Goal: Task Accomplishment & Management: Use online tool/utility

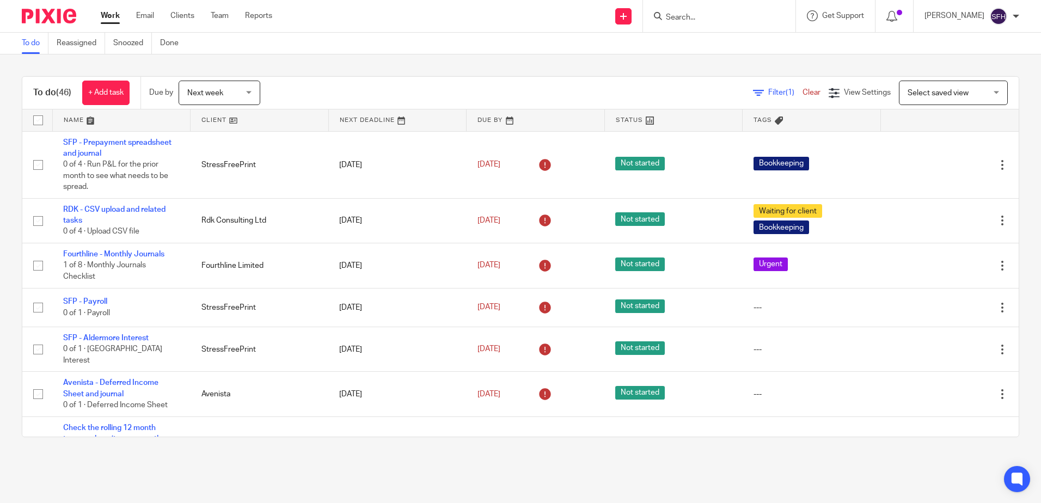
click at [287, 115] on link at bounding box center [260, 120] width 138 height 22
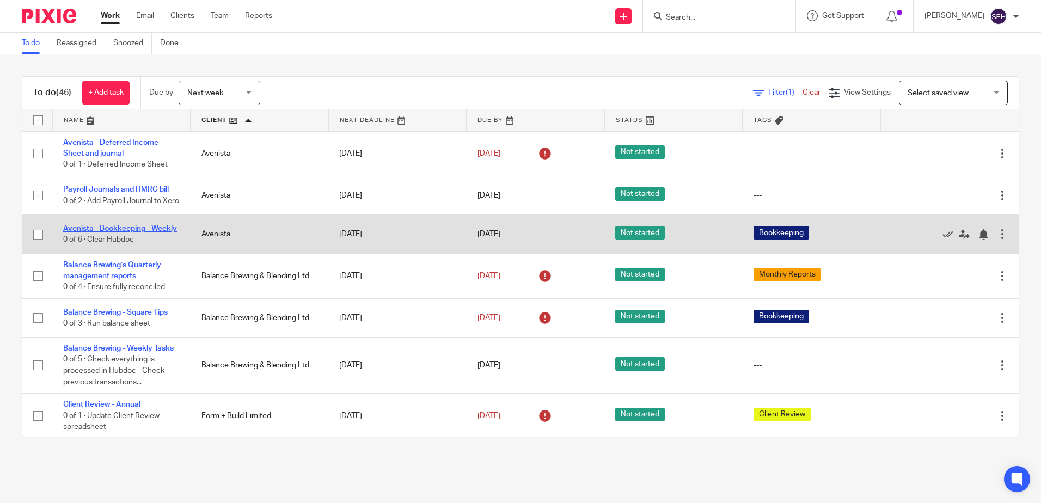
click at [122, 233] on link "Avenista - Bookkeeping - Weekly" at bounding box center [120, 229] width 114 height 8
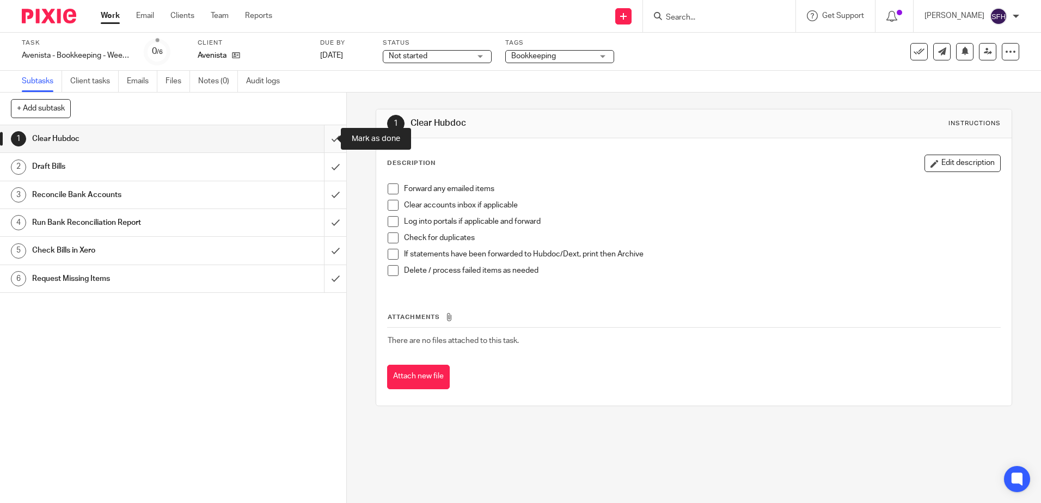
click at [330, 135] on input "submit" at bounding box center [173, 138] width 346 height 27
click at [321, 167] on input "submit" at bounding box center [173, 166] width 346 height 27
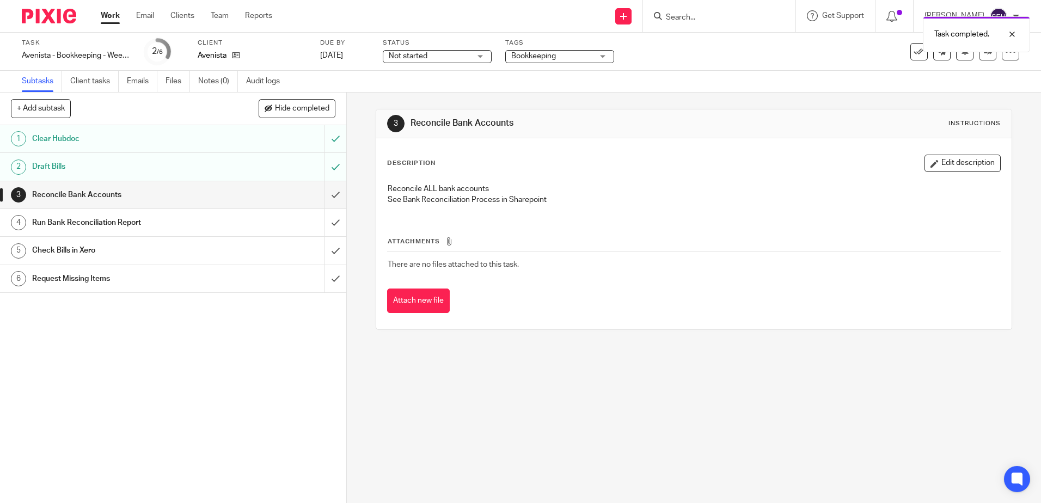
click at [320, 230] on input "submit" at bounding box center [173, 222] width 346 height 27
click at [321, 251] on input "submit" at bounding box center [173, 250] width 346 height 27
click at [111, 15] on link "Work" at bounding box center [110, 15] width 19 height 11
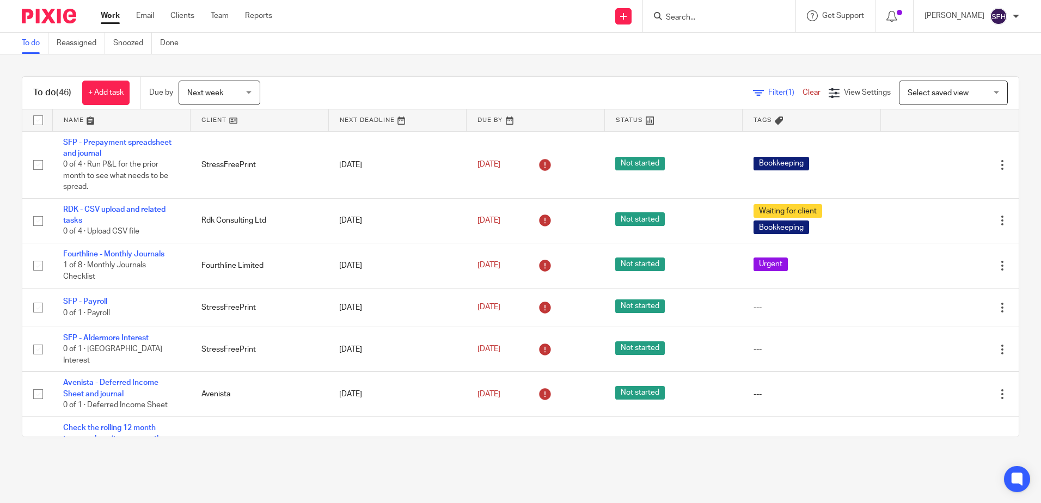
click at [292, 125] on link at bounding box center [260, 120] width 138 height 22
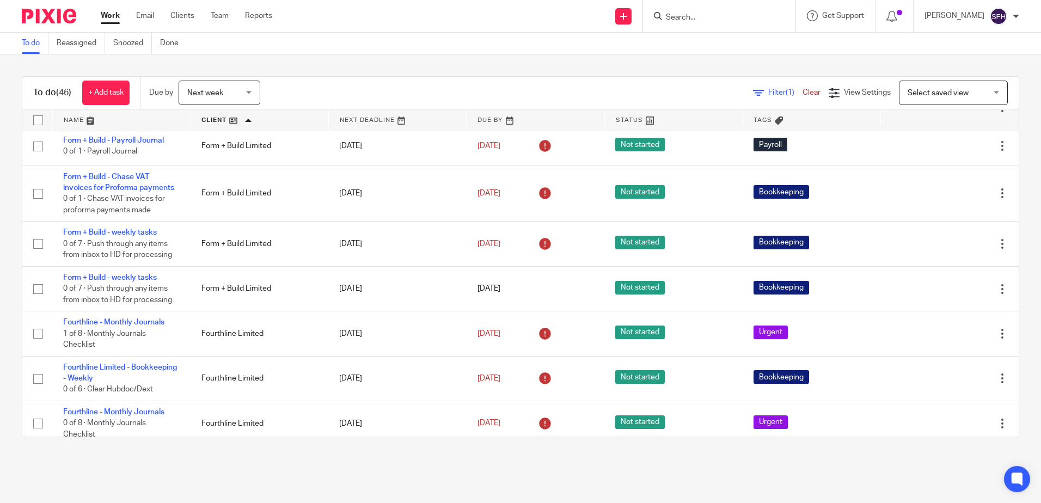
scroll to position [327, 0]
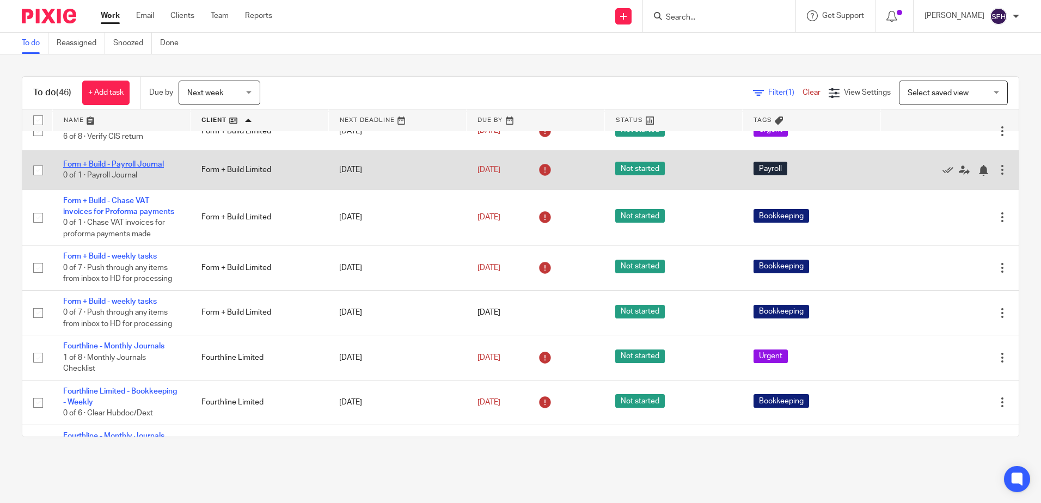
click at [133, 168] on link "Form + Build - Payroll Journal" at bounding box center [113, 165] width 101 height 8
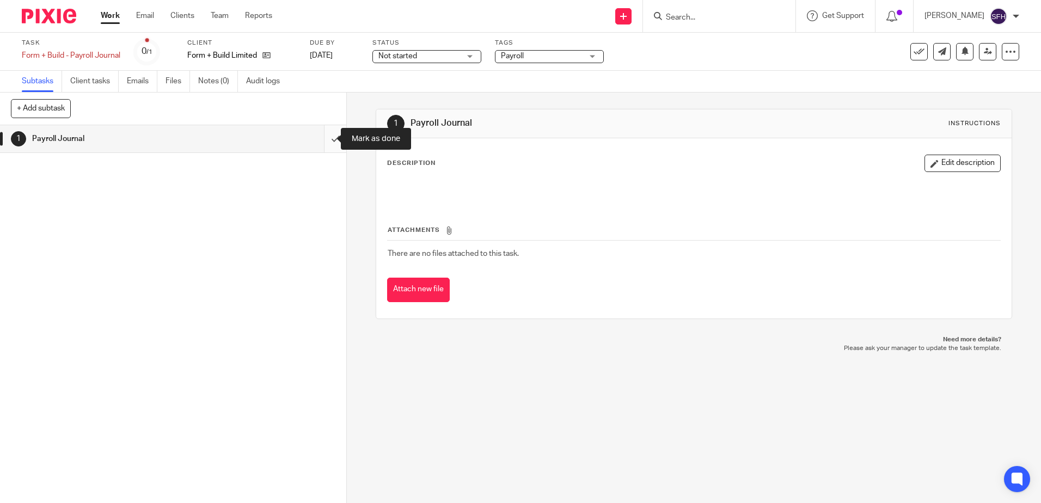
click at [323, 136] on input "submit" at bounding box center [173, 138] width 346 height 27
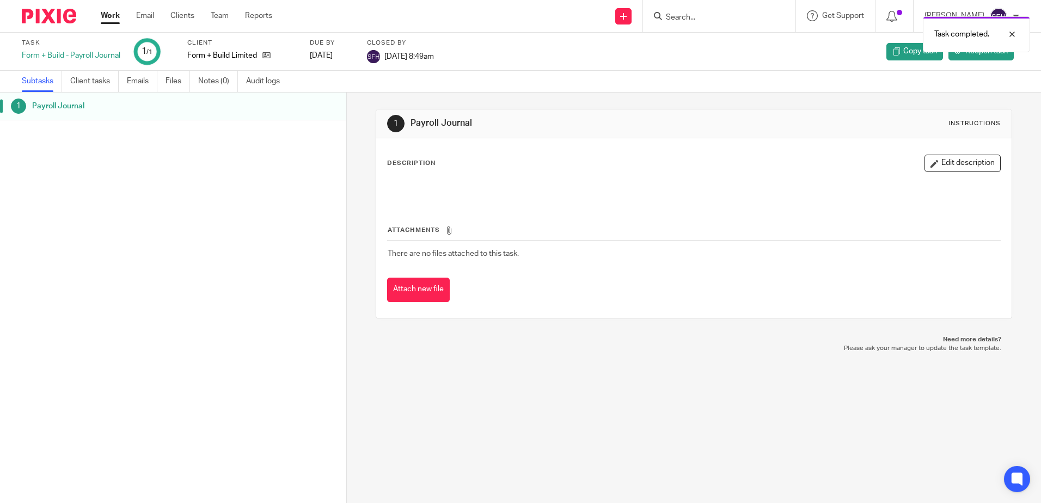
click at [111, 15] on link "Work" at bounding box center [110, 15] width 19 height 11
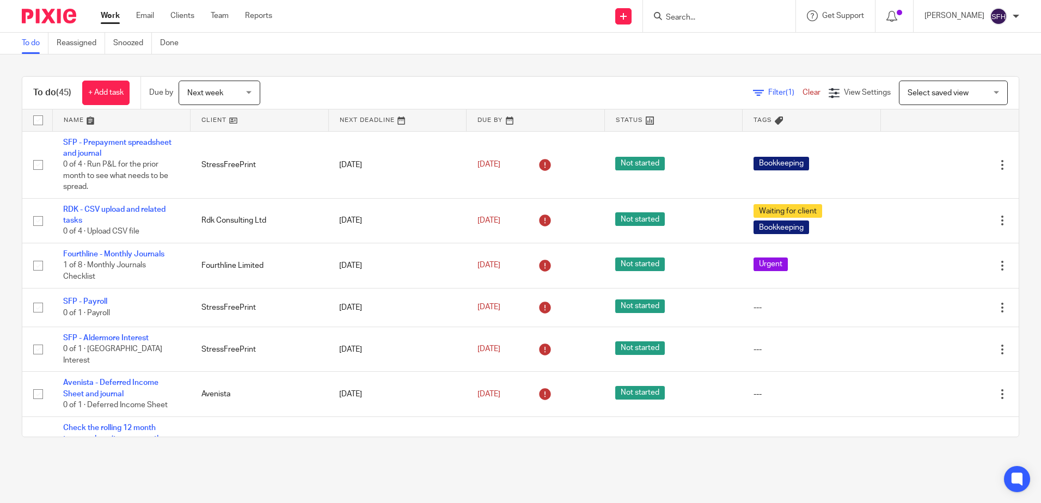
click at [269, 124] on link at bounding box center [260, 120] width 138 height 22
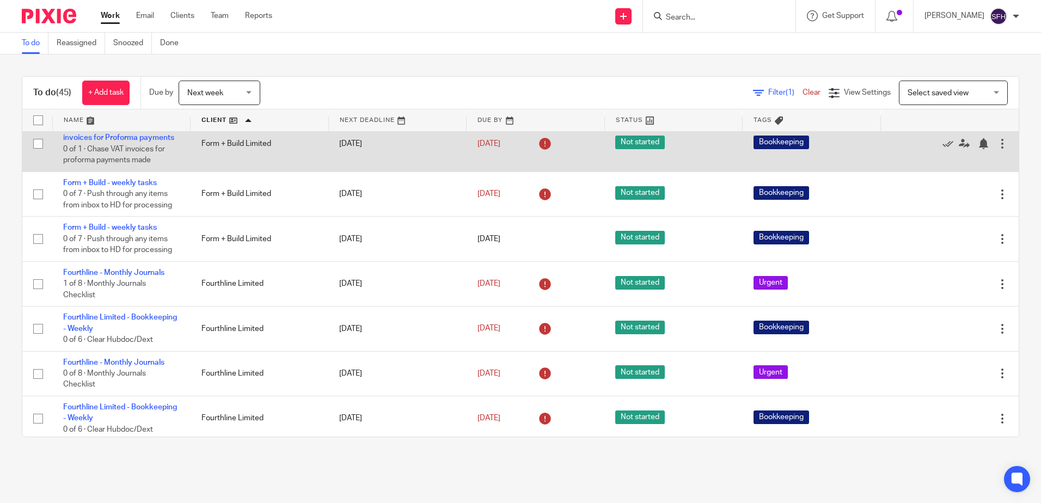
scroll to position [381, 0]
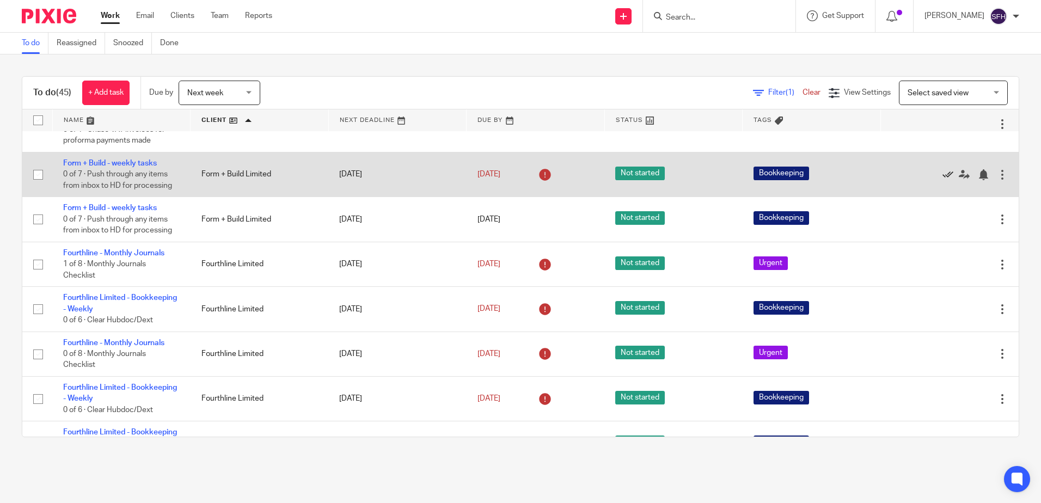
click at [943, 180] on icon at bounding box center [948, 174] width 11 height 11
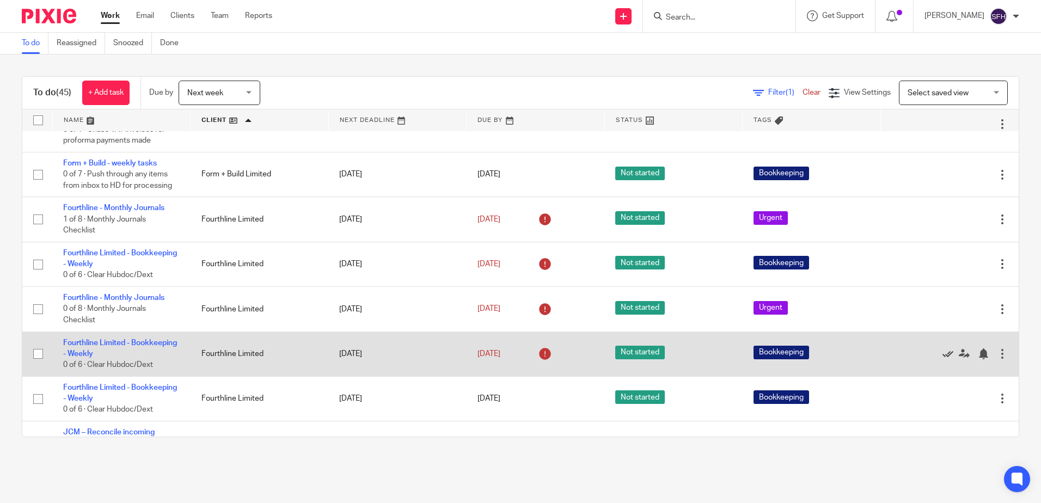
click at [943, 359] on icon at bounding box center [948, 354] width 11 height 11
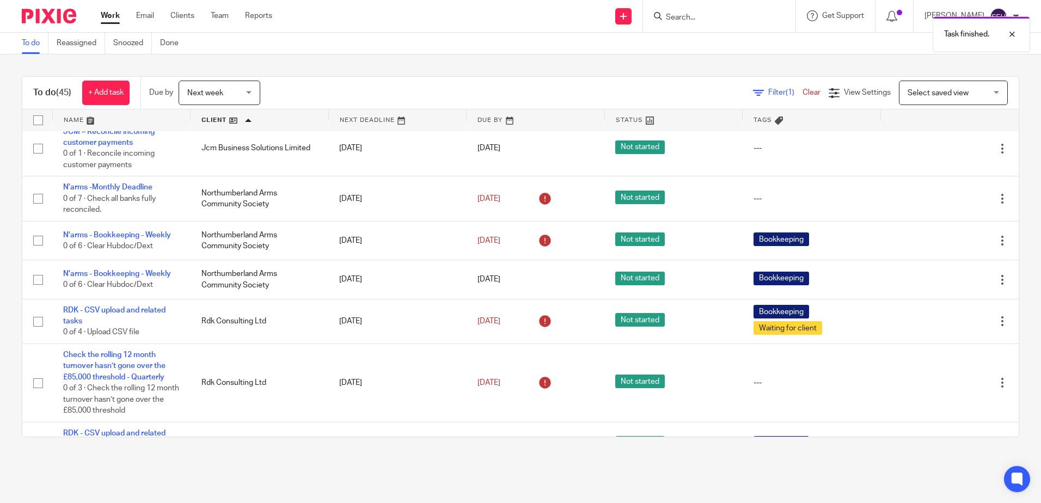
scroll to position [654, 0]
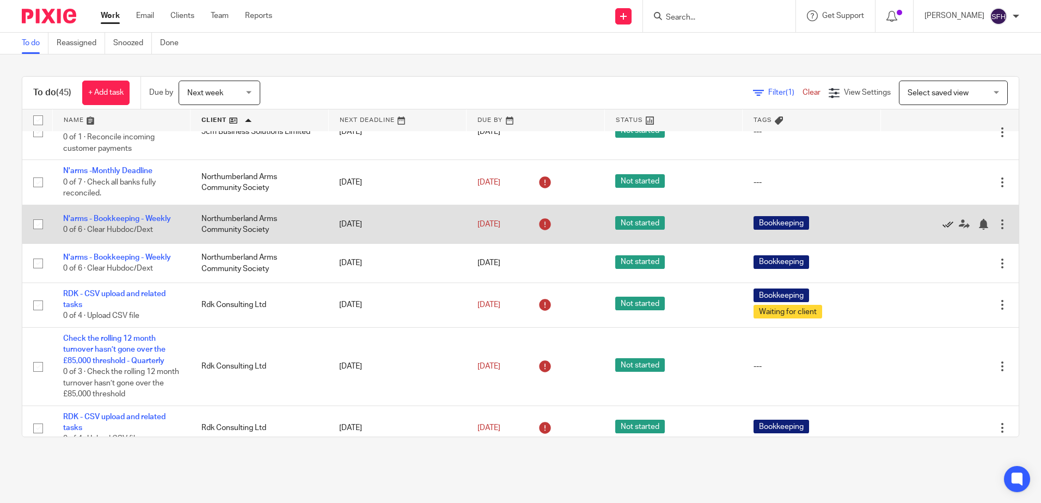
click at [943, 230] on icon at bounding box center [948, 224] width 11 height 11
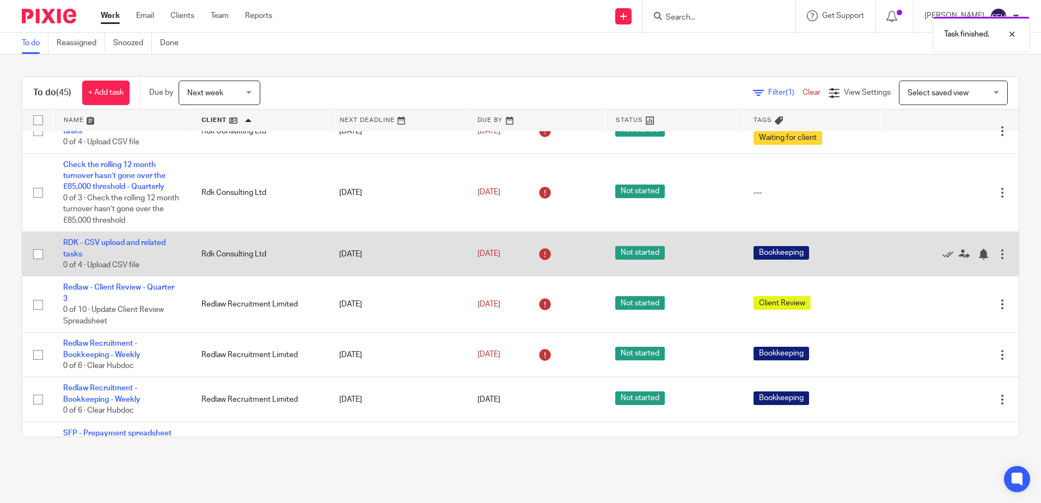
scroll to position [763, 0]
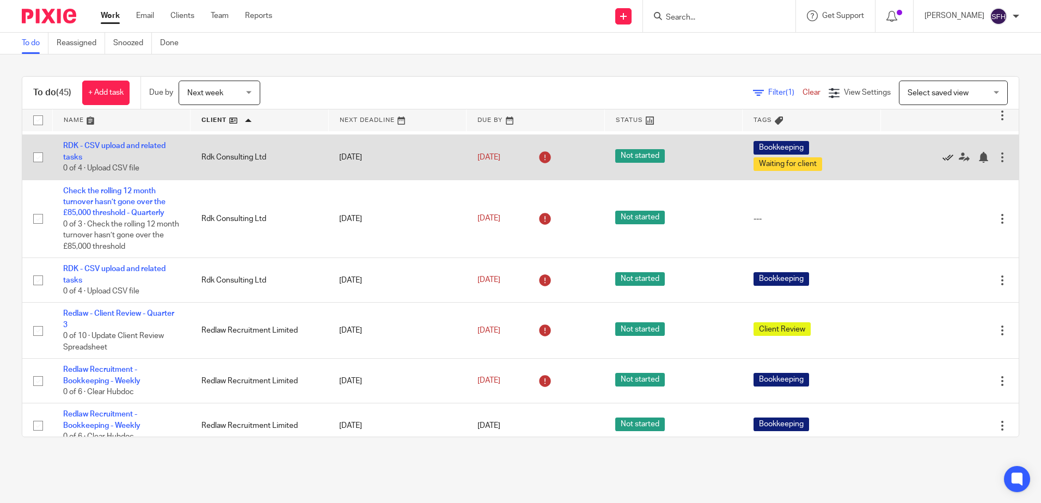
click at [943, 163] on icon at bounding box center [948, 157] width 11 height 11
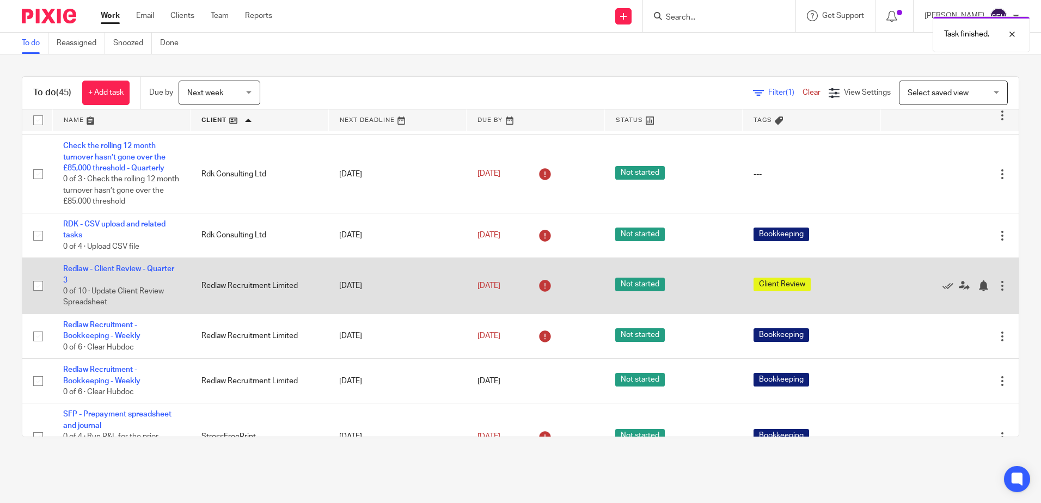
scroll to position [817, 0]
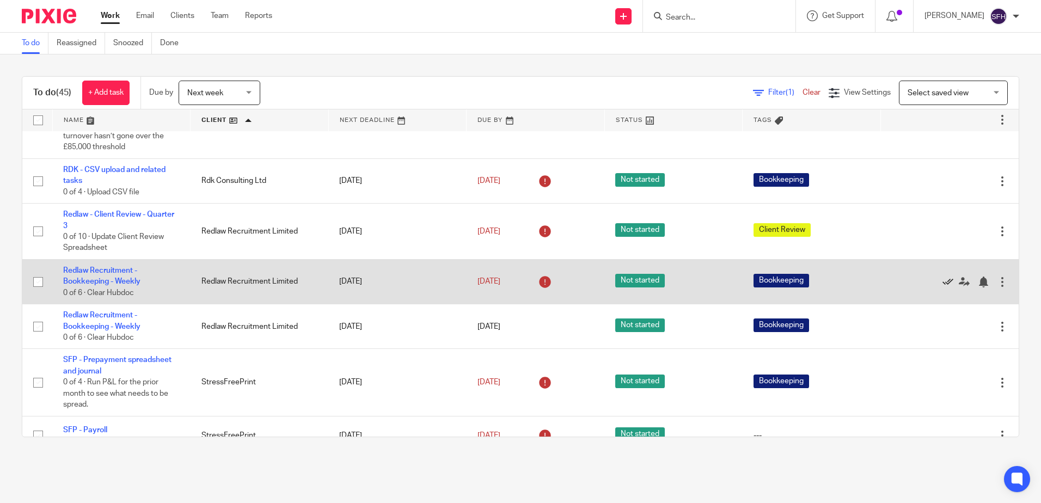
click at [943, 288] on icon at bounding box center [948, 282] width 11 height 11
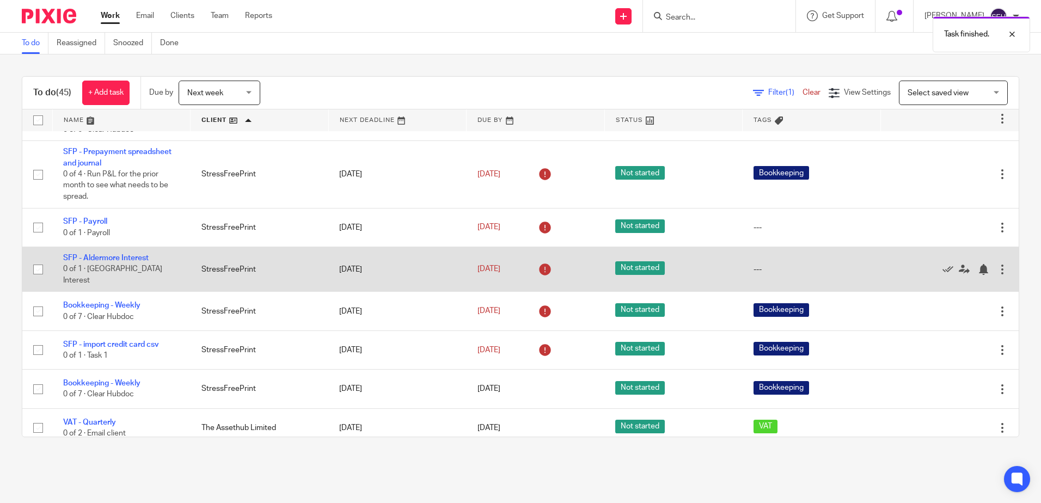
scroll to position [1035, 0]
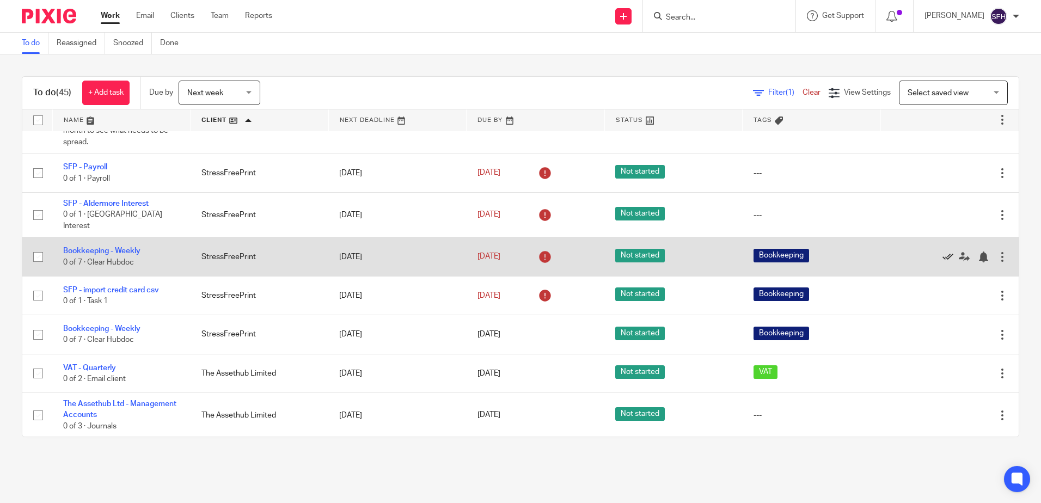
click at [943, 263] on icon at bounding box center [948, 257] width 11 height 11
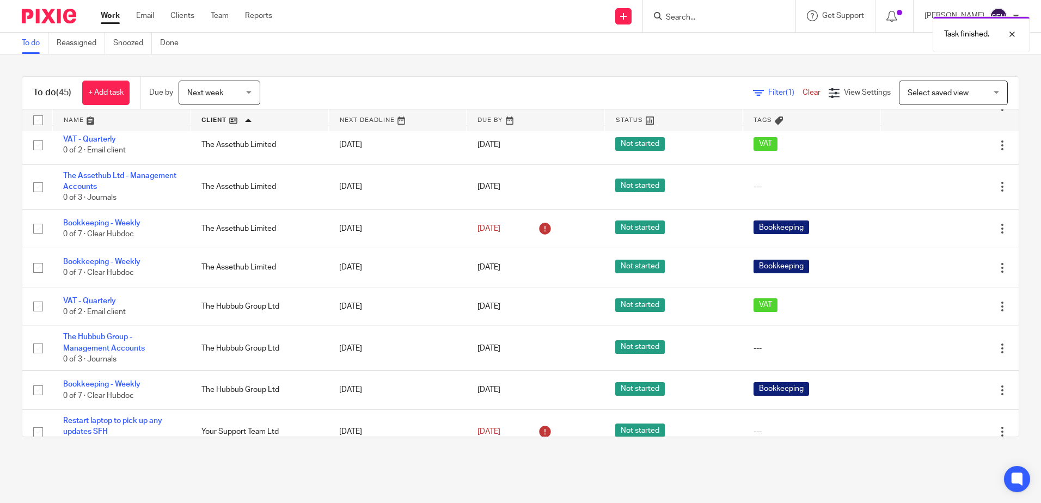
scroll to position [1253, 0]
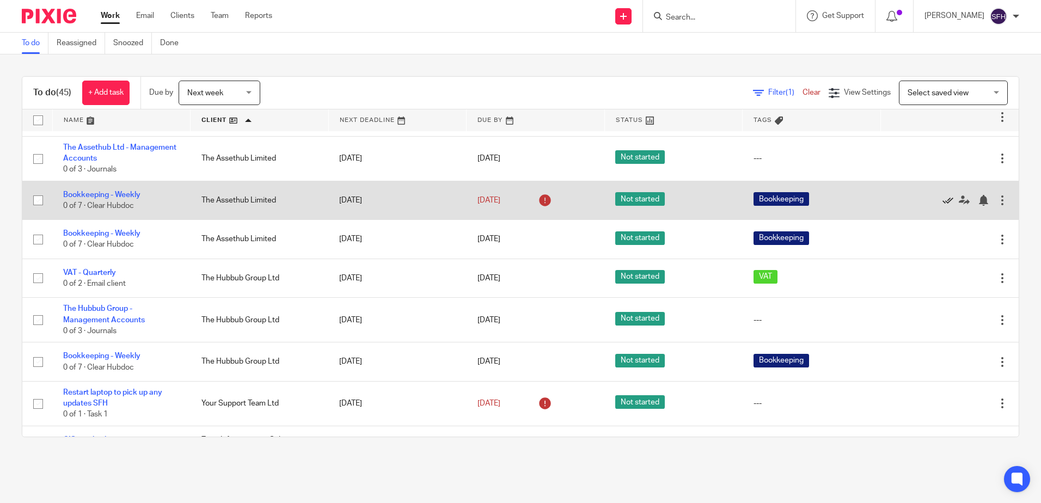
click at [943, 206] on icon at bounding box center [948, 200] width 11 height 11
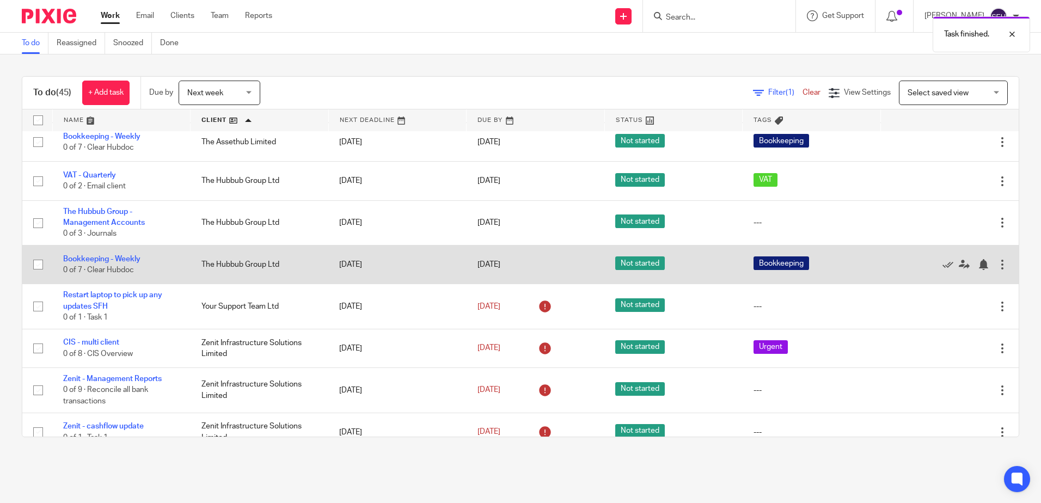
scroll to position [1410, 0]
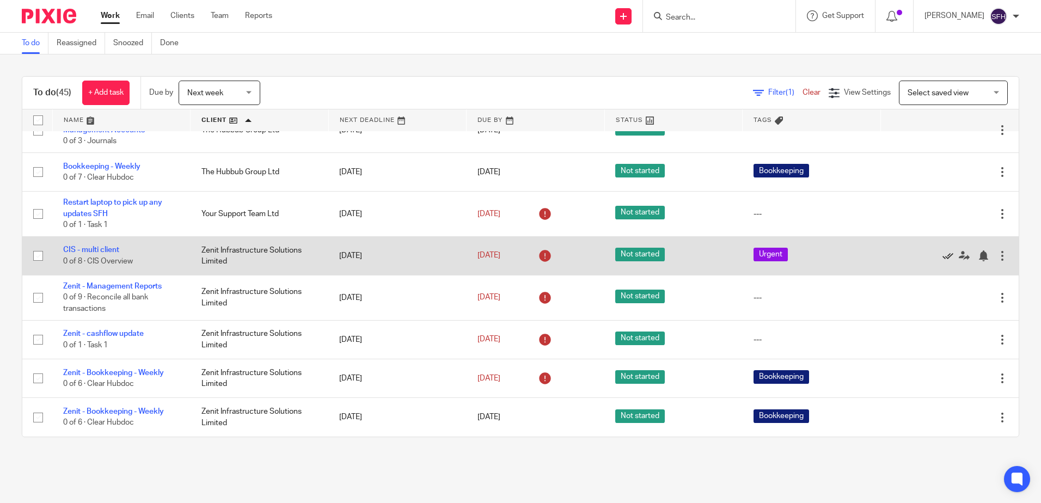
click at [943, 257] on icon at bounding box center [948, 256] width 11 height 11
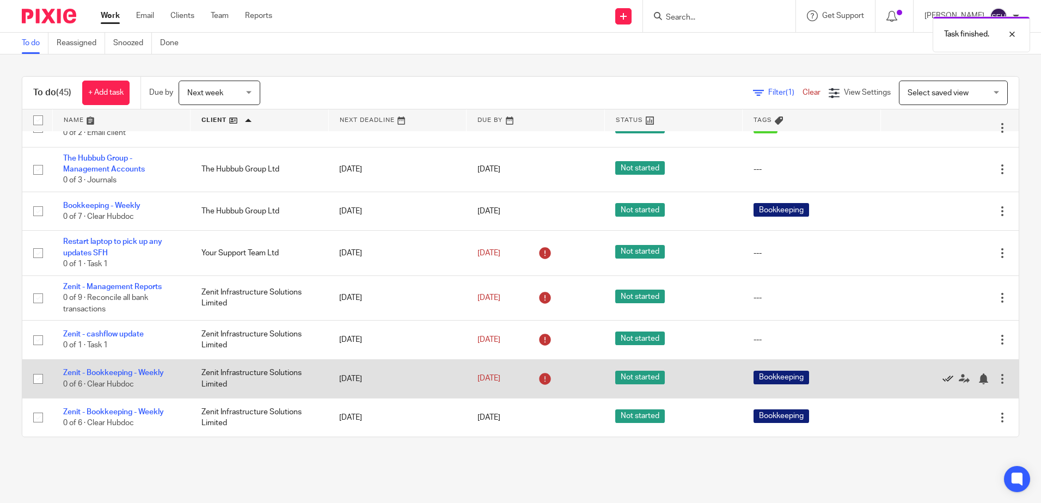
click at [943, 379] on icon at bounding box center [948, 379] width 11 height 11
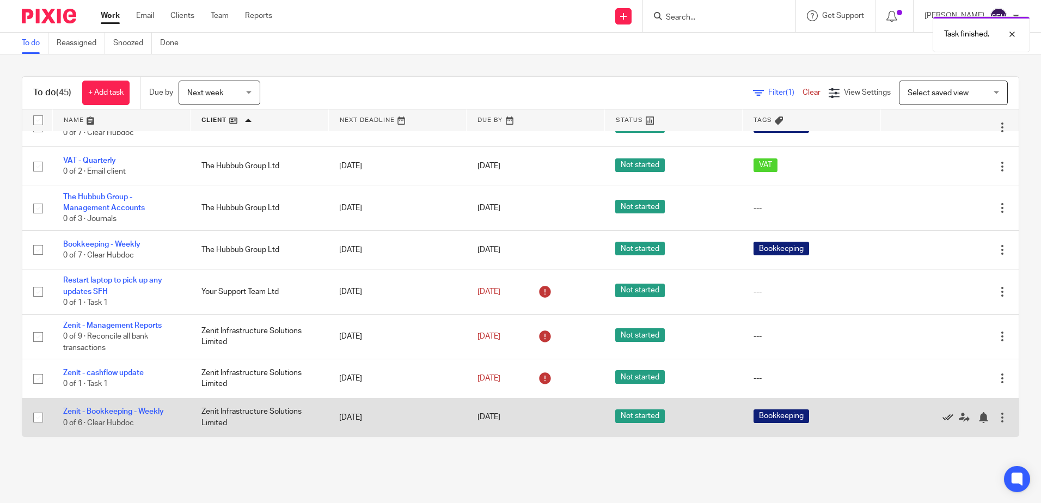
click at [943, 419] on icon at bounding box center [948, 417] width 11 height 11
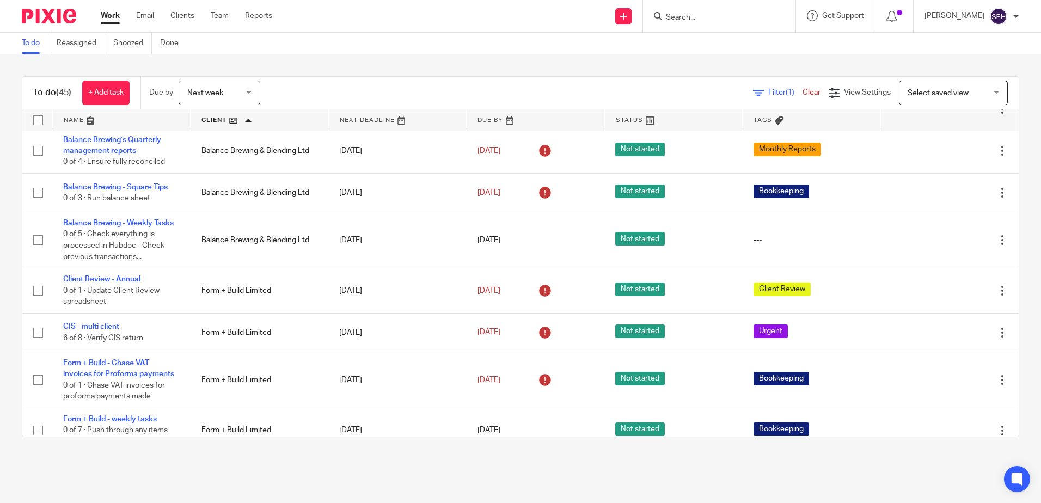
scroll to position [0, 0]
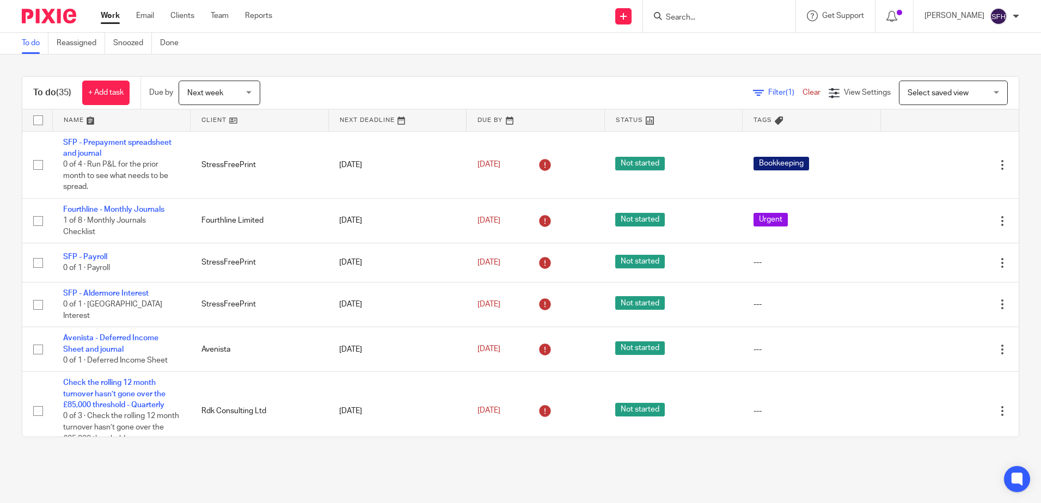
click at [681, 17] on input "Search" at bounding box center [714, 18] width 98 height 10
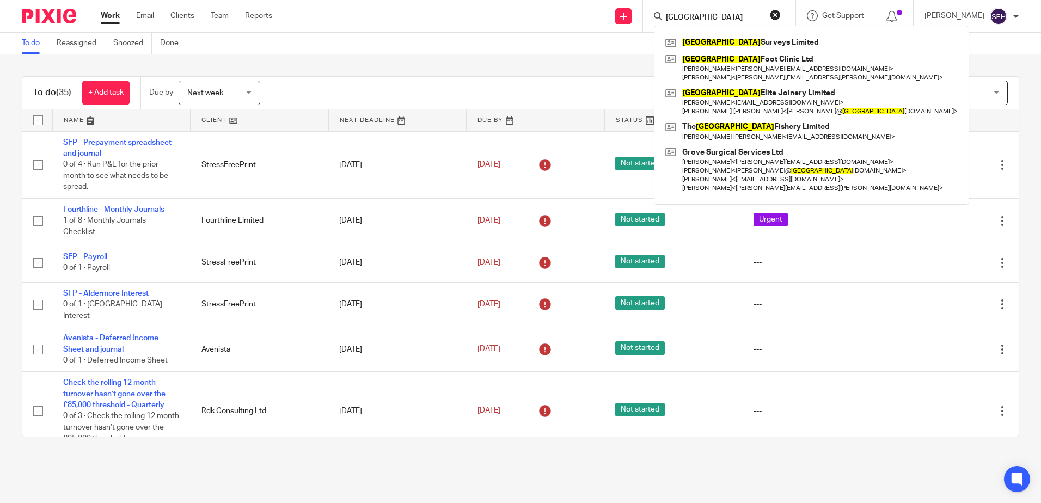
type input "cheshire"
click button "submit" at bounding box center [0, 0] width 0 height 0
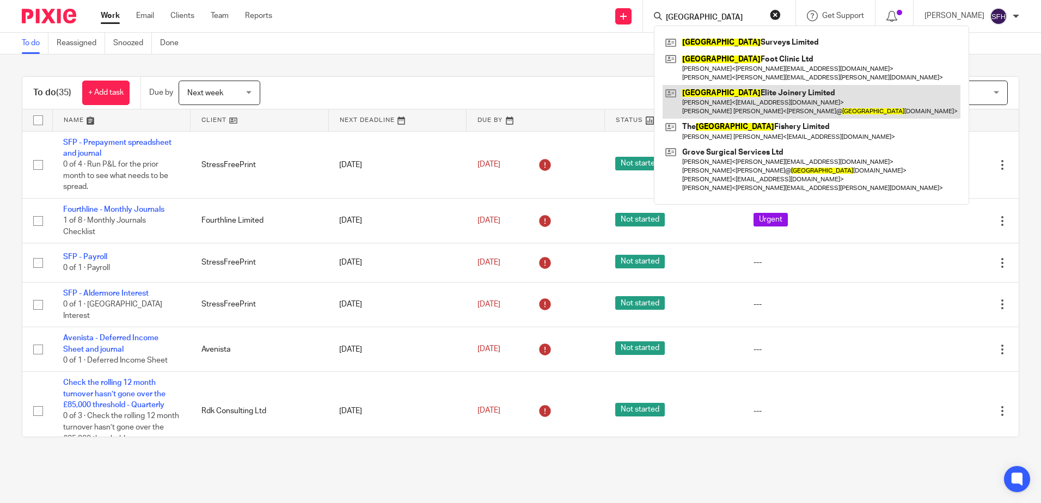
click at [766, 101] on link at bounding box center [812, 102] width 298 height 34
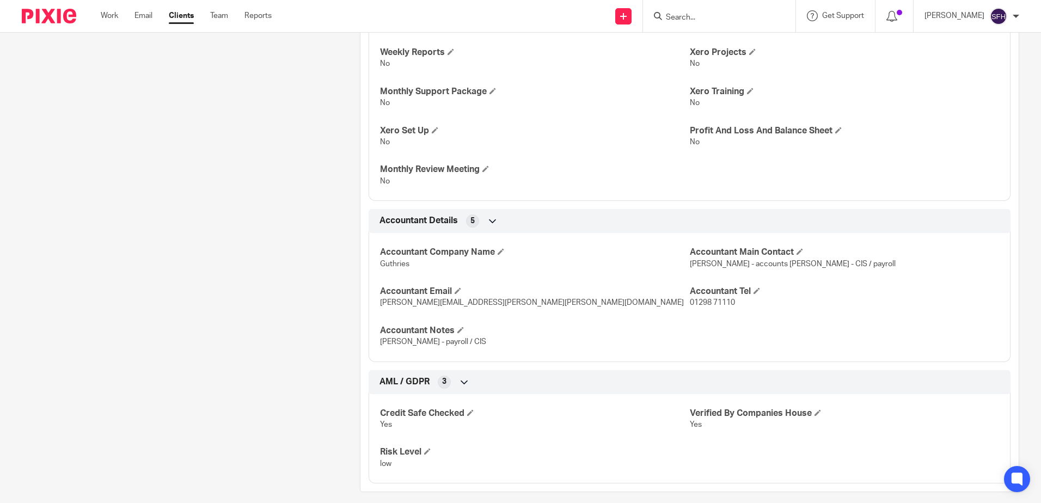
scroll to position [1597, 0]
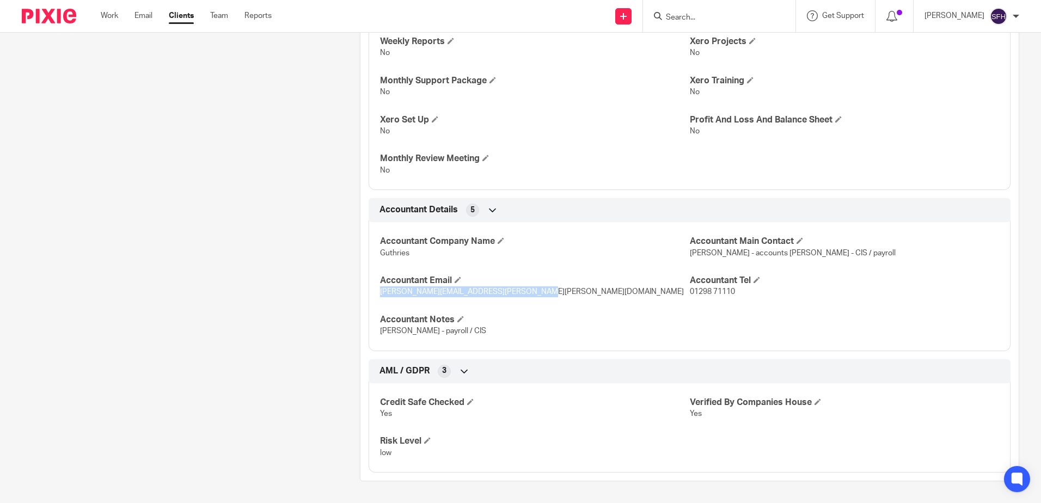
drag, startPoint x: 524, startPoint y: 292, endPoint x: 367, endPoint y: 301, distance: 157.1
click at [369, 301] on div "Accountant Company Name [PERSON_NAME] Accountant Main Contact [PERSON_NAME] - a…" at bounding box center [690, 282] width 642 height 137
copy span "[PERSON_NAME][EMAIL_ADDRESS][PERSON_NAME][PERSON_NAME][DOMAIN_NAME]"
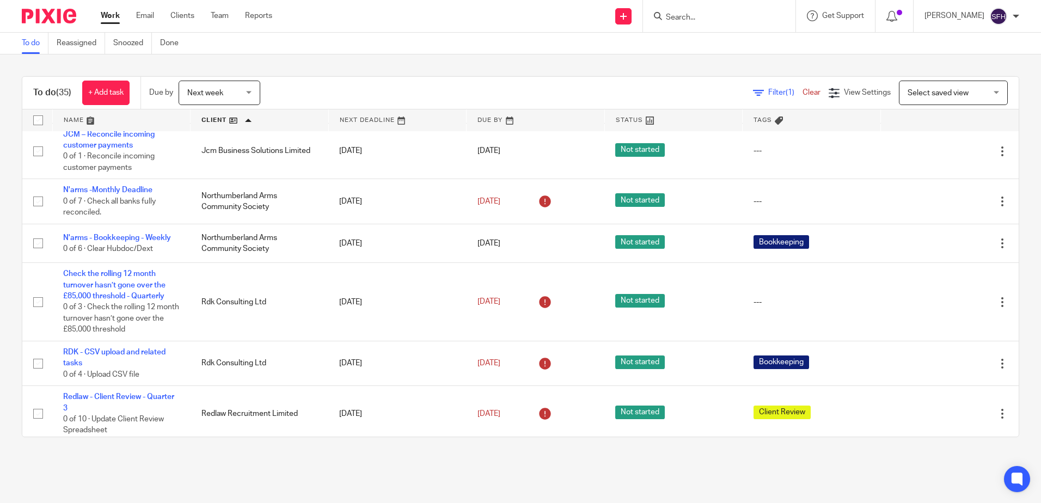
scroll to position [654, 0]
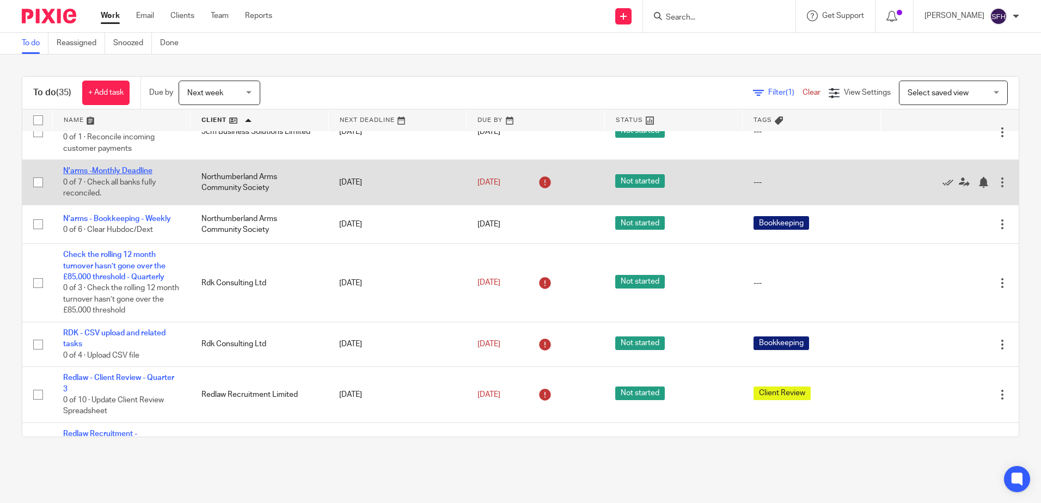
click at [130, 175] on link "N'arms -Monthly Deadline" at bounding box center [107, 171] width 89 height 8
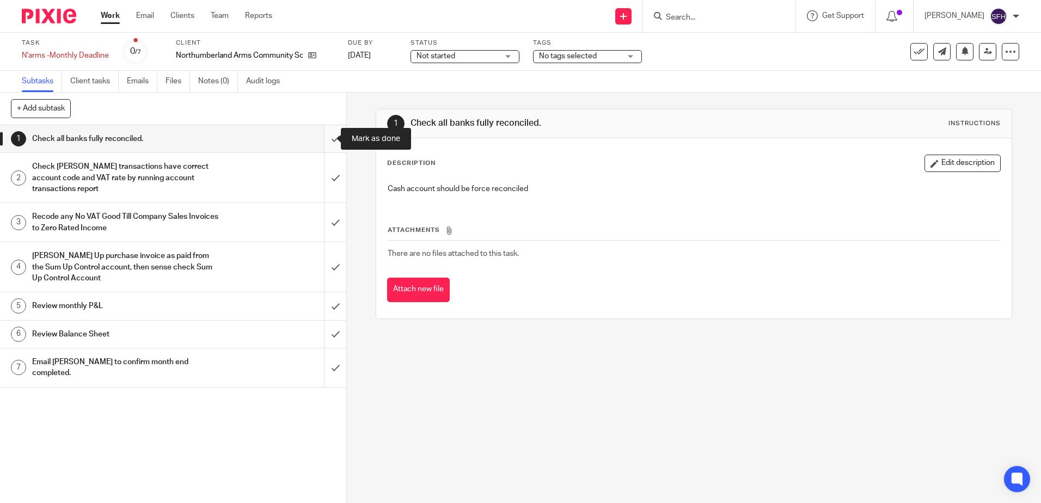
click at [324, 139] on input "submit" at bounding box center [173, 138] width 346 height 27
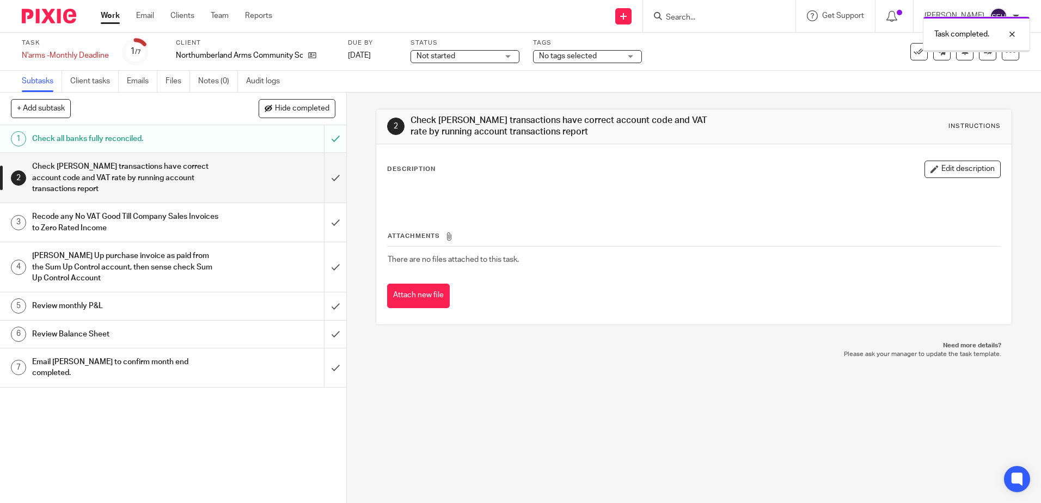
click at [329, 184] on input "submit" at bounding box center [173, 178] width 346 height 50
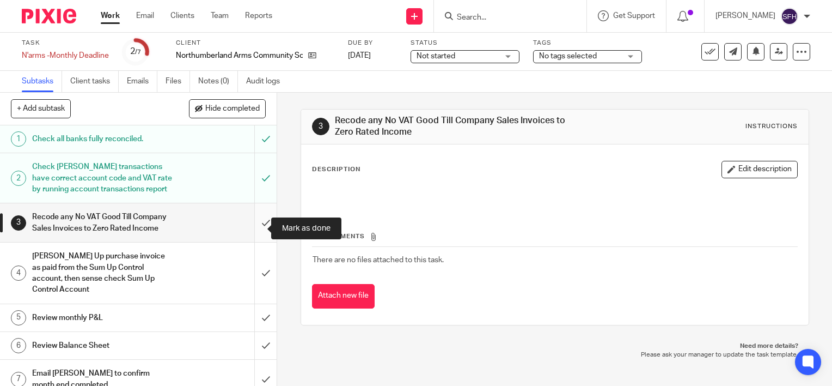
click at [253, 227] on input "submit" at bounding box center [138, 222] width 277 height 39
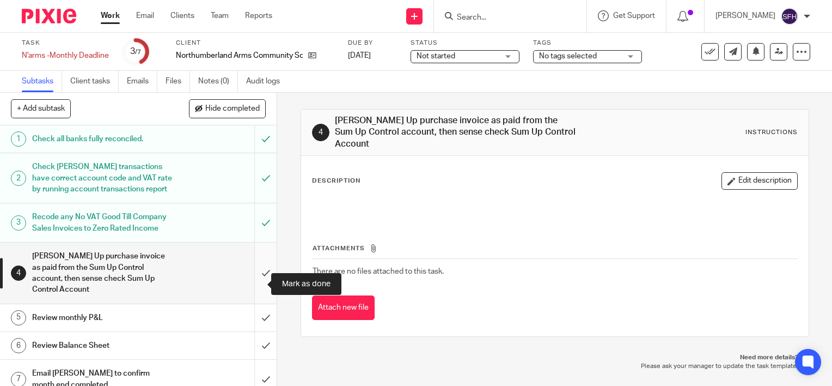
click at [252, 286] on input "submit" at bounding box center [138, 272] width 277 height 60
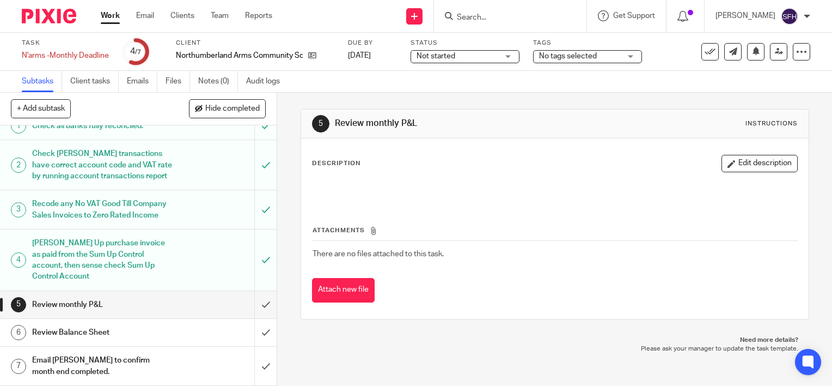
scroll to position [23, 0]
click at [253, 309] on input "submit" at bounding box center [138, 304] width 277 height 27
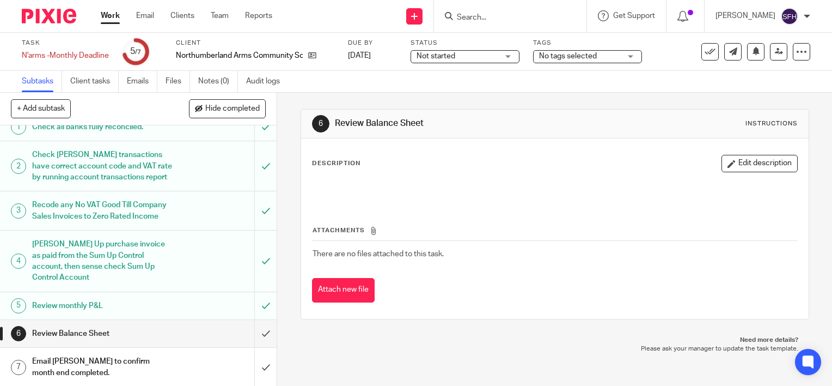
scroll to position [23, 0]
click at [252, 332] on input "submit" at bounding box center [138, 332] width 277 height 27
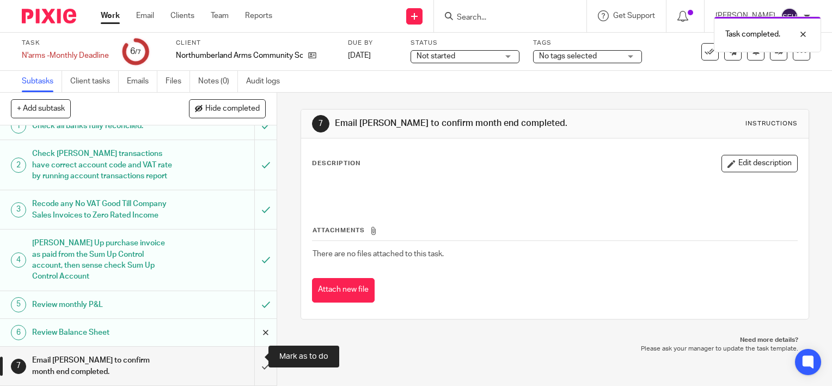
scroll to position [23, 0]
click at [251, 375] on input "submit" at bounding box center [138, 365] width 277 height 39
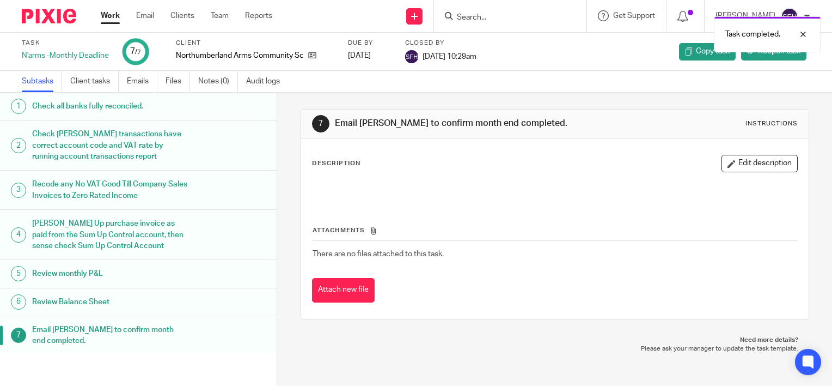
click at [102, 15] on link "Work" at bounding box center [110, 15] width 19 height 11
